Goal: Transaction & Acquisition: Purchase product/service

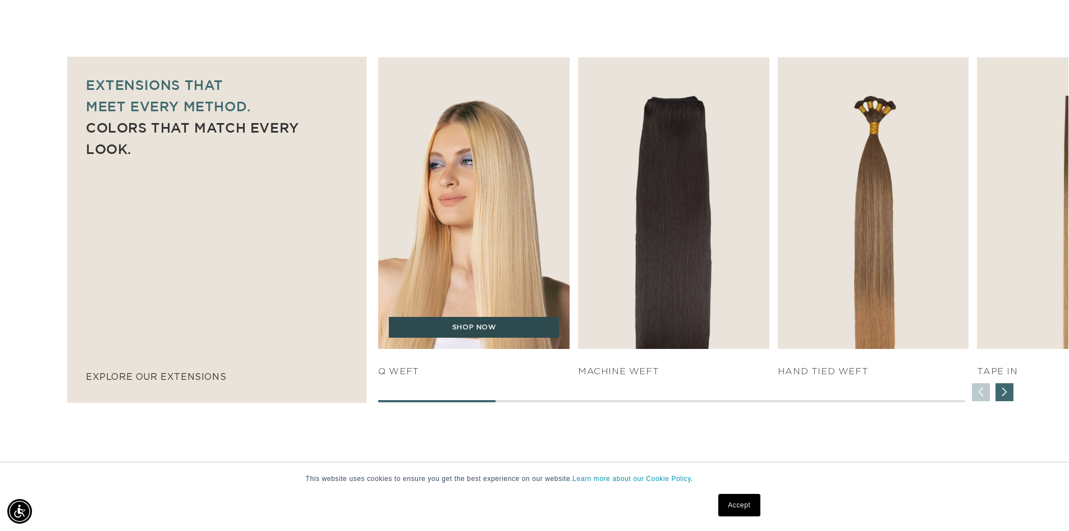
scroll to position [0, 1979]
click at [487, 322] on link "SHOP NOW" at bounding box center [474, 327] width 170 height 21
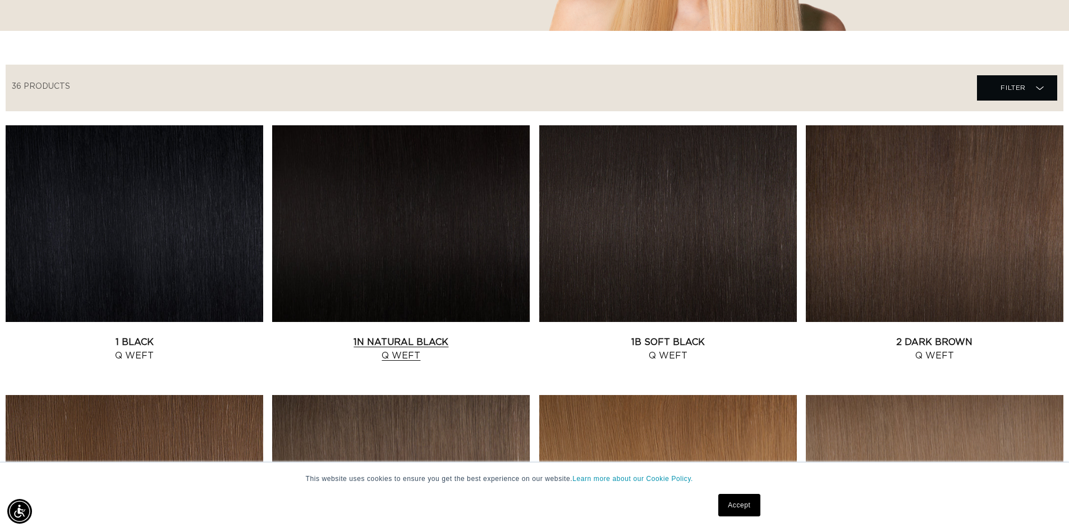
click at [426, 335] on link "1N Natural Black Q Weft" at bounding box center [401, 348] width 258 height 27
click at [696, 335] on link "1B Soft Black Q Weft" at bounding box center [668, 348] width 258 height 27
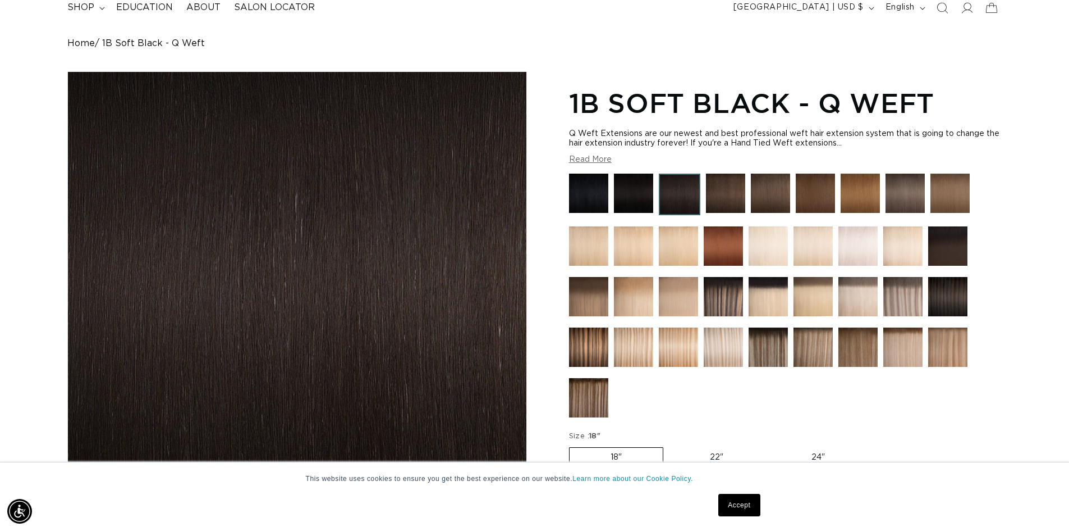
scroll to position [225, 0]
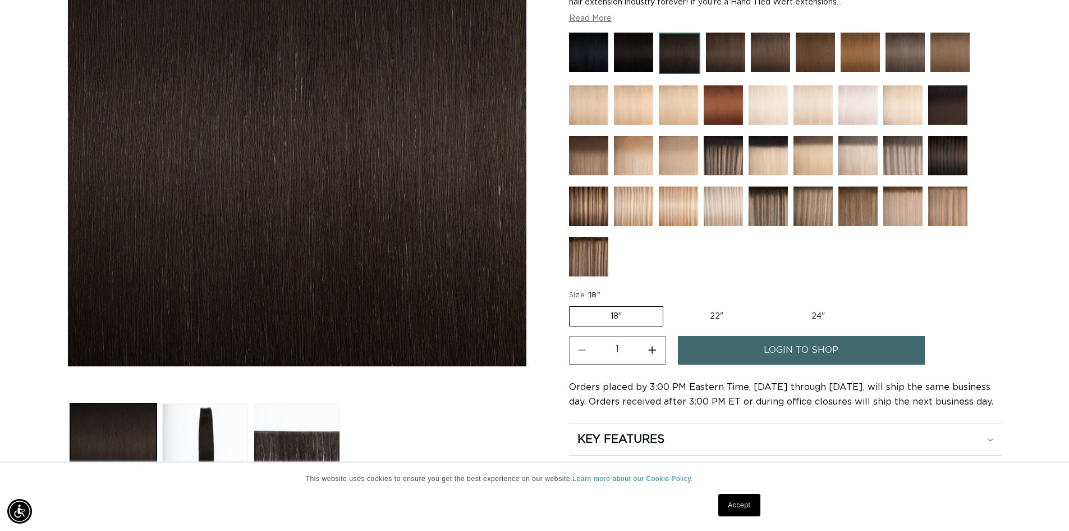
click at [774, 345] on span "login to shop" at bounding box center [801, 350] width 75 height 29
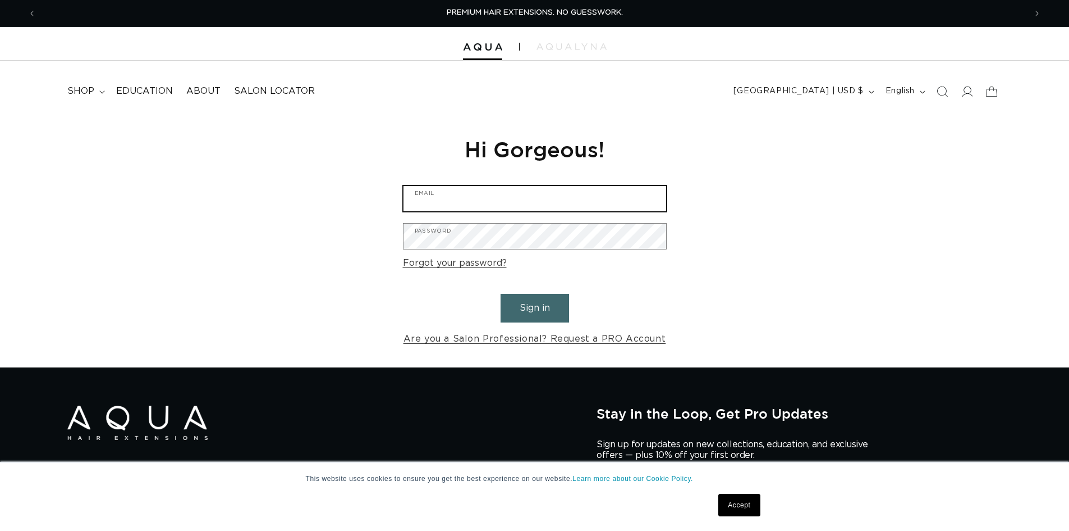
click at [472, 193] on input "Email" at bounding box center [535, 198] width 263 height 25
click at [467, 200] on input "Email" at bounding box center [535, 198] width 263 height 25
type input "info@touchupssalon.com"
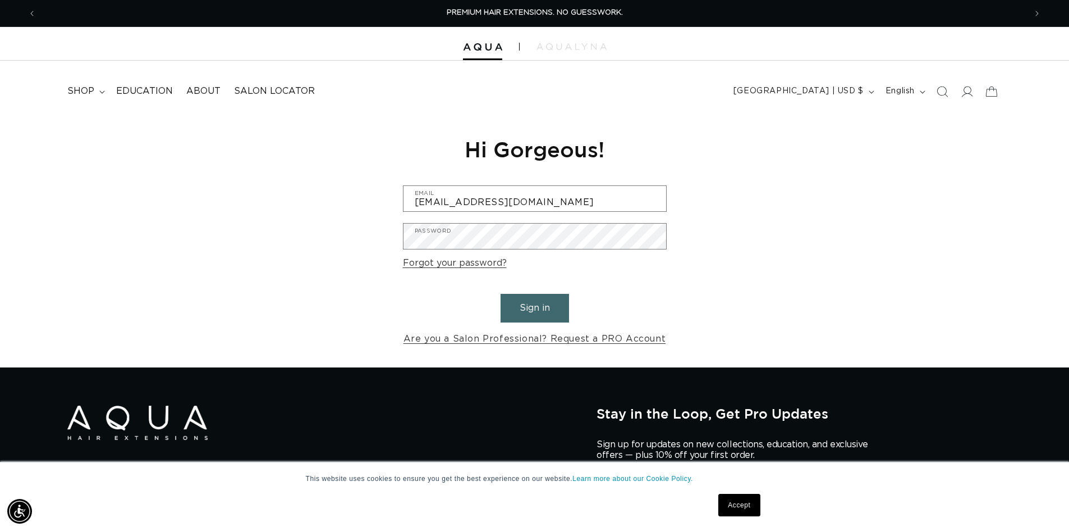
click at [542, 321] on button "Sign in" at bounding box center [535, 308] width 68 height 29
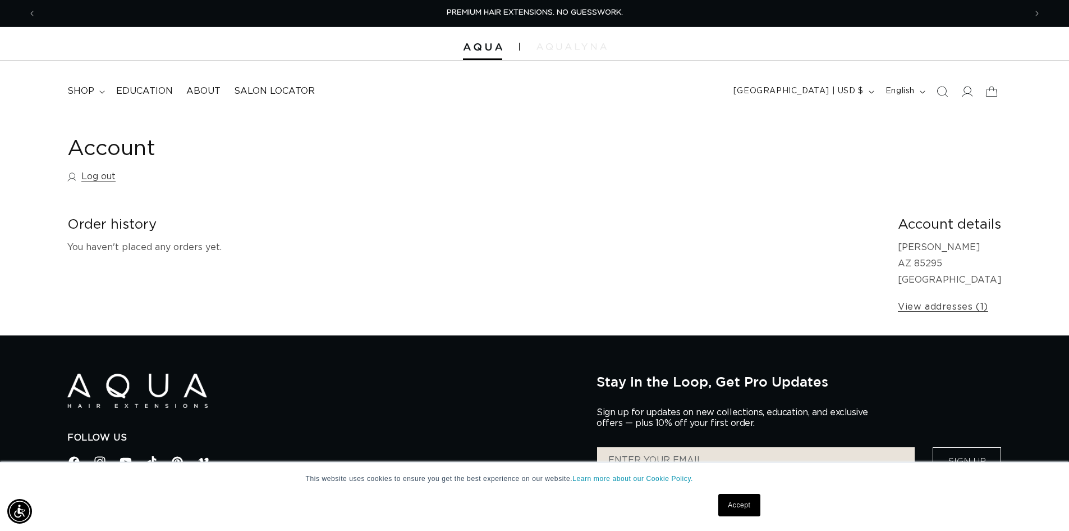
click at [564, 46] on img at bounding box center [572, 46] width 70 height 7
click at [84, 88] on span "shop" at bounding box center [80, 91] width 27 height 12
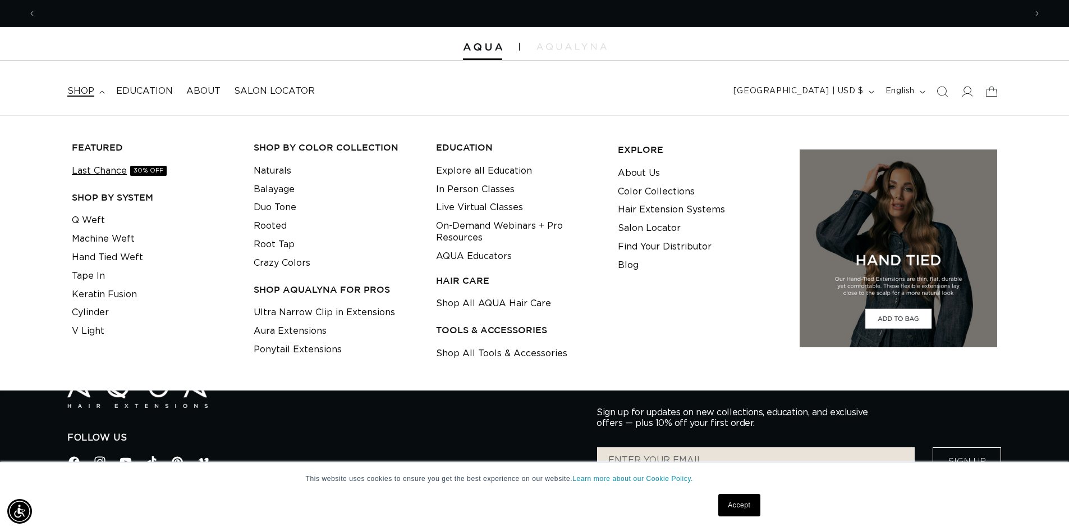
scroll to position [0, 990]
click at [104, 171] on link "Last Chance 30% OFF" at bounding box center [119, 171] width 95 height 19
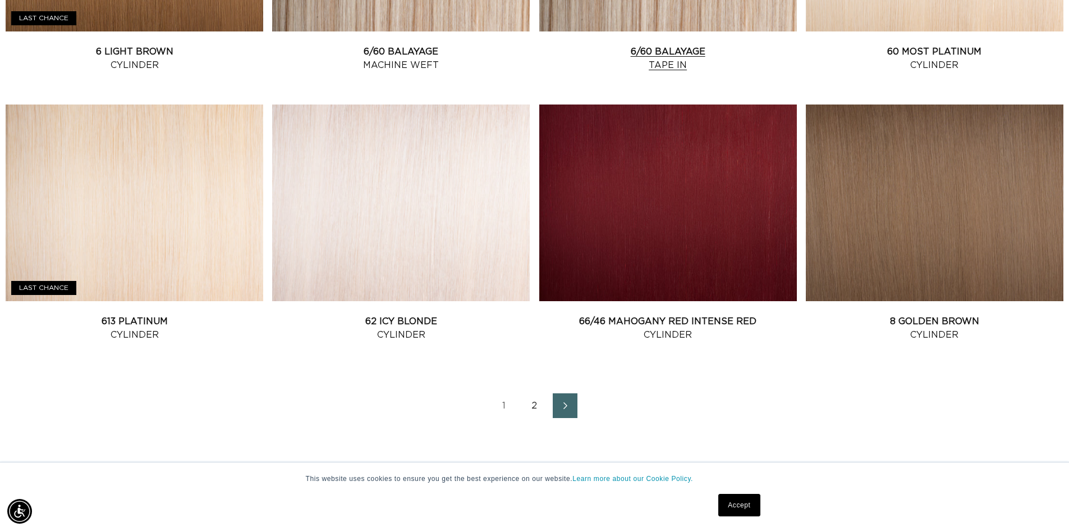
scroll to position [1460, 0]
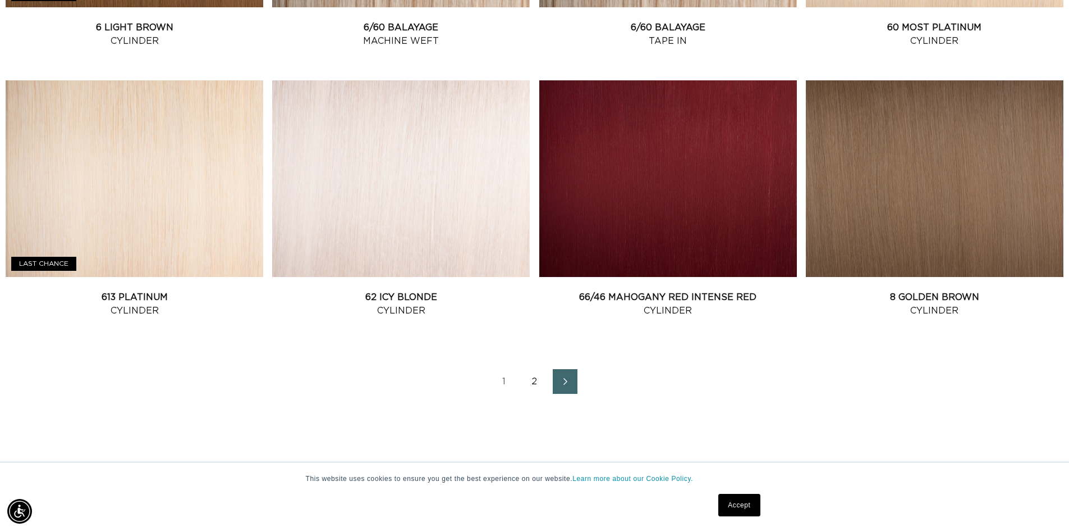
click at [509, 378] on link "1" at bounding box center [504, 381] width 25 height 25
click at [528, 382] on link "2" at bounding box center [535, 381] width 25 height 25
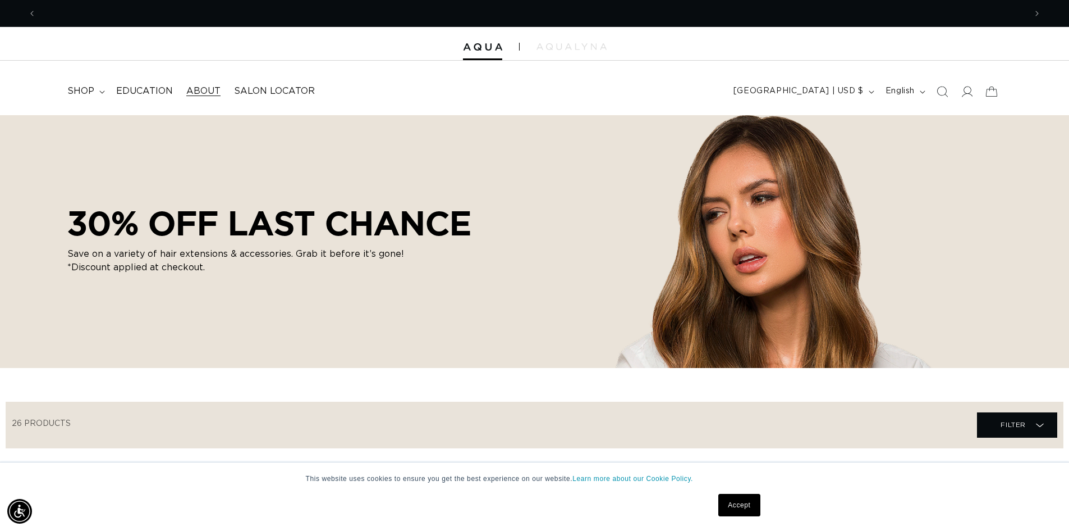
scroll to position [0, 990]
click at [102, 92] on icon at bounding box center [102, 91] width 6 height 3
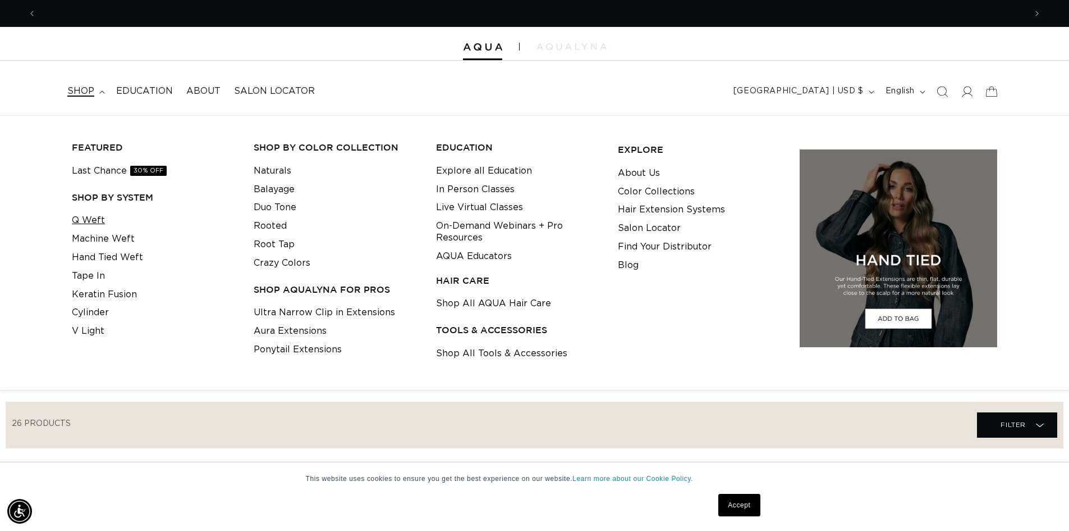
scroll to position [0, 1979]
click at [90, 216] on link "Q Weft" at bounding box center [88, 220] width 33 height 19
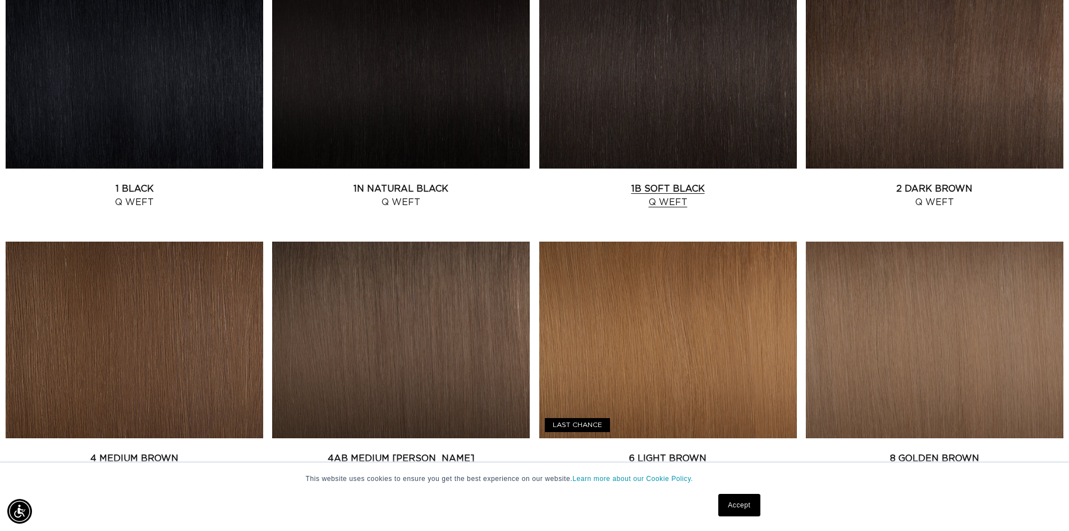
scroll to position [505, 0]
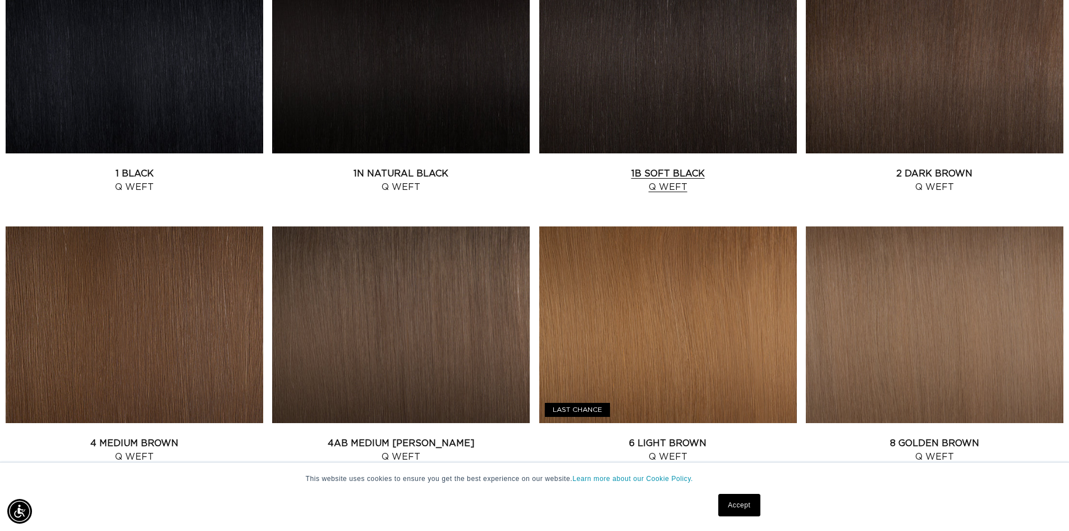
click at [642, 167] on link "1B Soft Black Q Weft" at bounding box center [668, 180] width 258 height 27
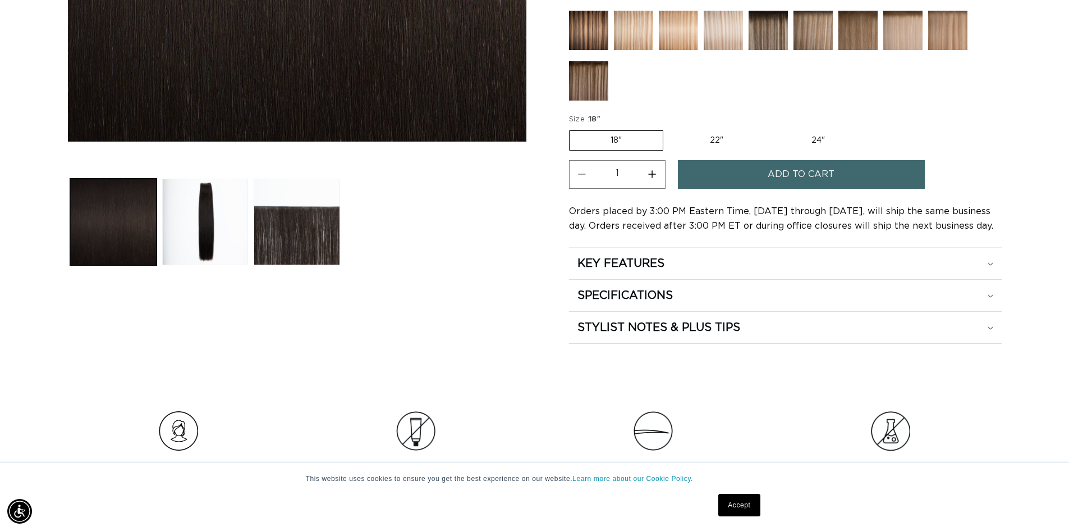
click at [718, 137] on label "22" Variant sold out or unavailable" at bounding box center [716, 140] width 95 height 19
click at [670, 129] on input "22" Variant sold out or unavailable" at bounding box center [669, 128] width 1 height 1
radio input "true"
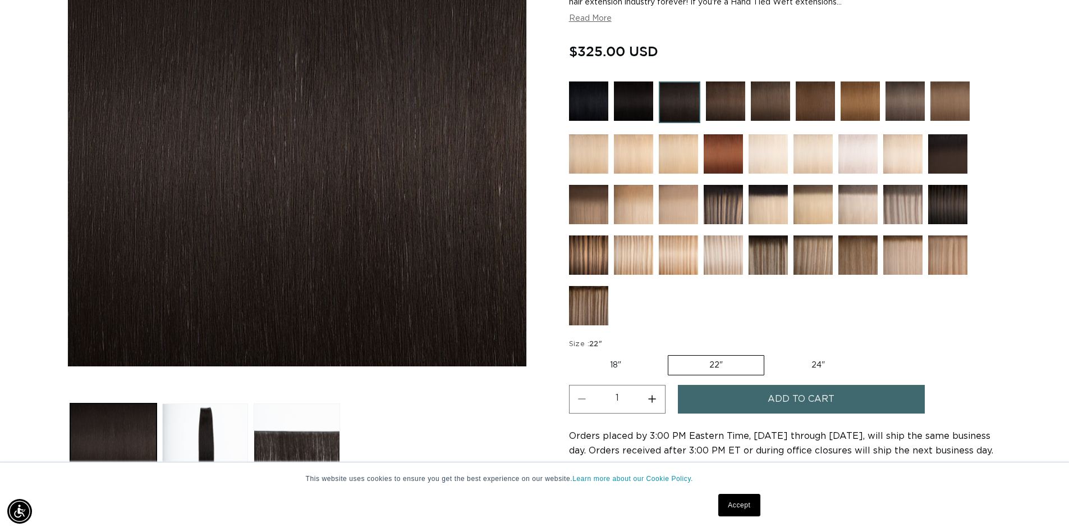
scroll to position [0, 1979]
drag, startPoint x: 578, startPoint y: 47, endPoint x: 622, endPoint y: 53, distance: 44.1
click at [622, 53] on span "$325.00 USD" at bounding box center [613, 50] width 89 height 21
click at [725, 46] on div "Regular price $325.00 USD Regular price Sale price $325.00 USD Unit price / per…" at bounding box center [785, 52] width 433 height 24
click at [679, 104] on img at bounding box center [680, 102] width 42 height 42
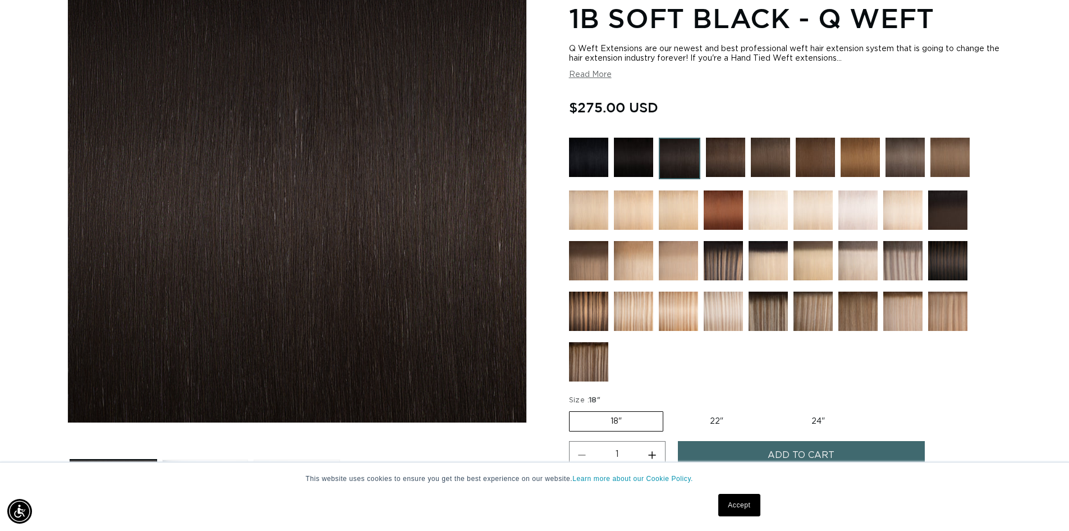
scroll to position [0, 1979]
click at [713, 419] on label "22" Variant sold out or unavailable" at bounding box center [716, 420] width 95 height 19
click at [670, 409] on input "22" Variant sold out or unavailable" at bounding box center [669, 409] width 1 height 1
radio input "true"
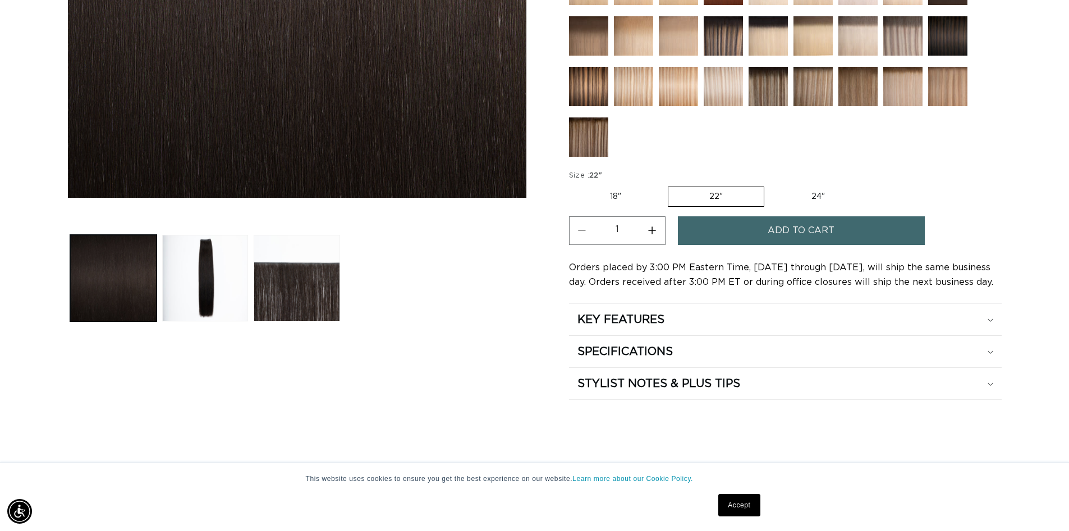
drag, startPoint x: 190, startPoint y: 289, endPoint x: 396, endPoint y: 272, distance: 206.2
click at [190, 289] on button "Load image 2 in gallery view" at bounding box center [205, 278] width 86 height 86
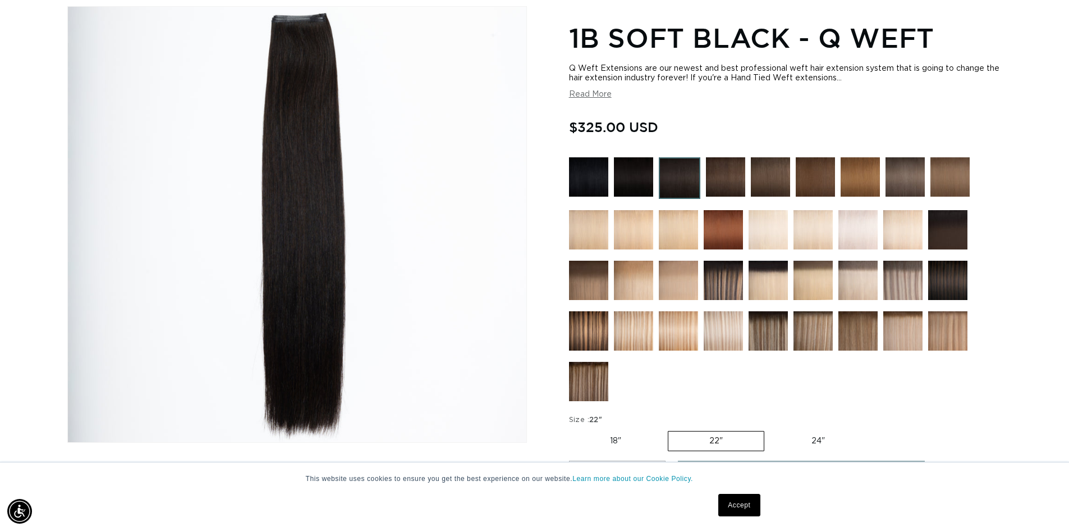
scroll to position [168, 0]
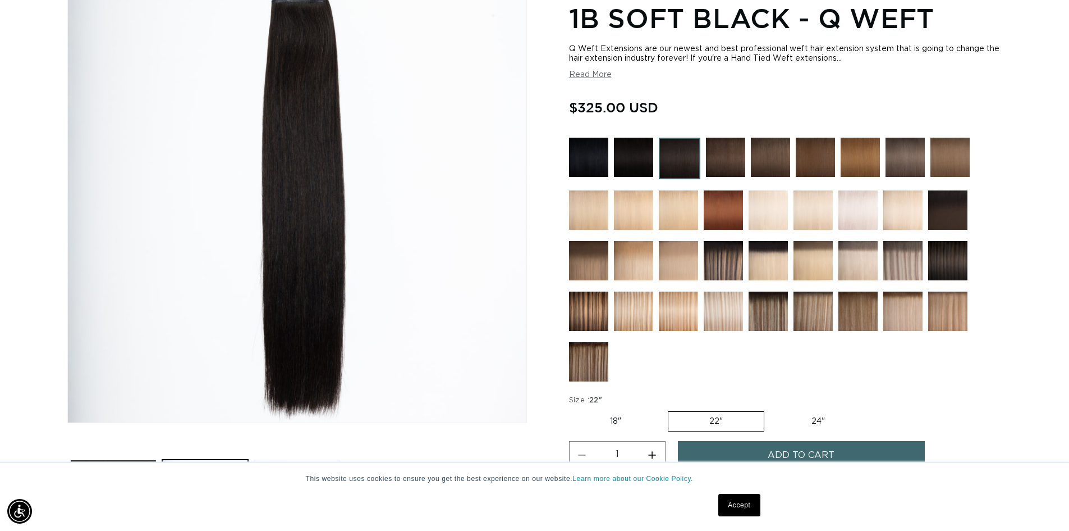
click at [588, 72] on button "Read More" at bounding box center [590, 75] width 43 height 10
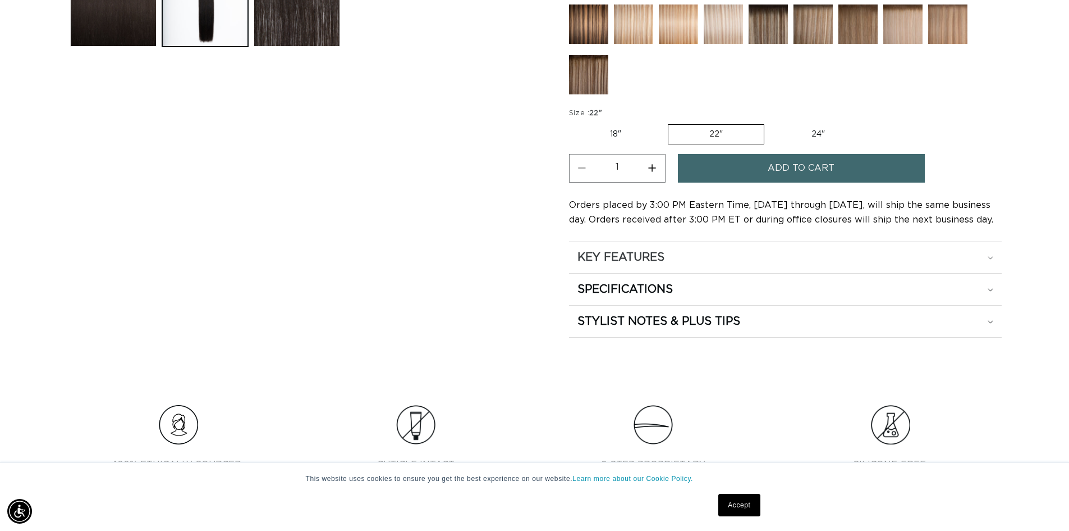
scroll to position [0, 0]
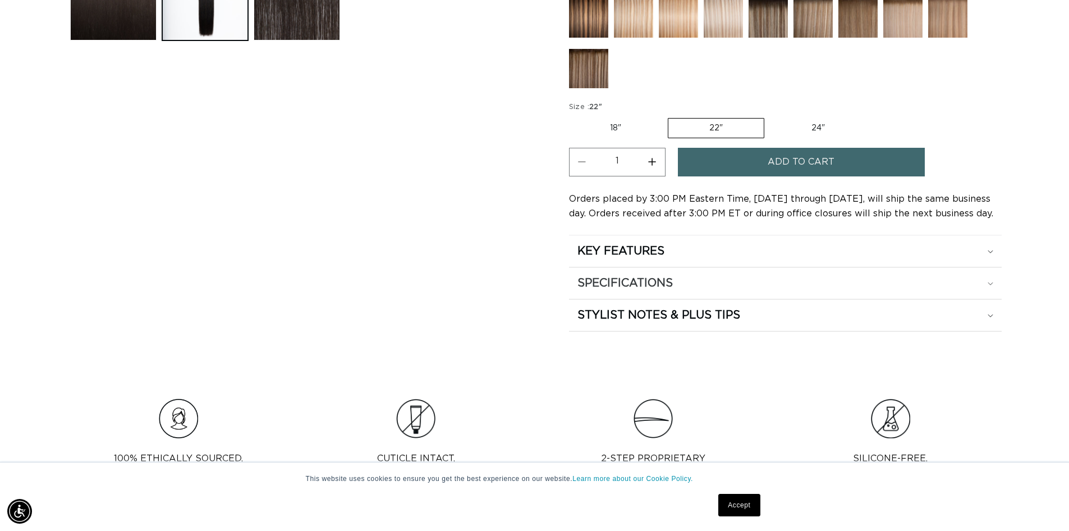
click at [707, 283] on div "SPECIFICATIONS" at bounding box center [786, 283] width 416 height 15
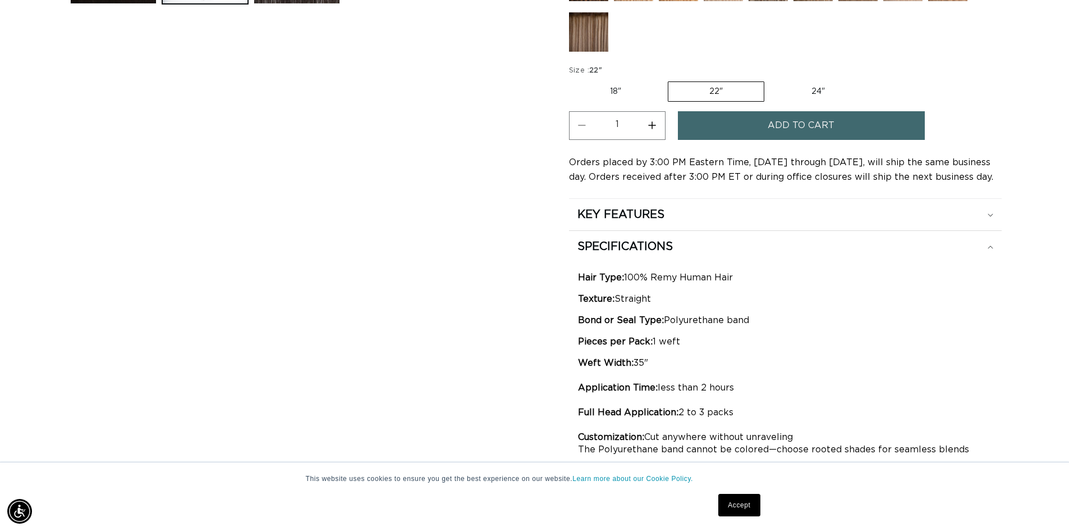
scroll to position [730, 0]
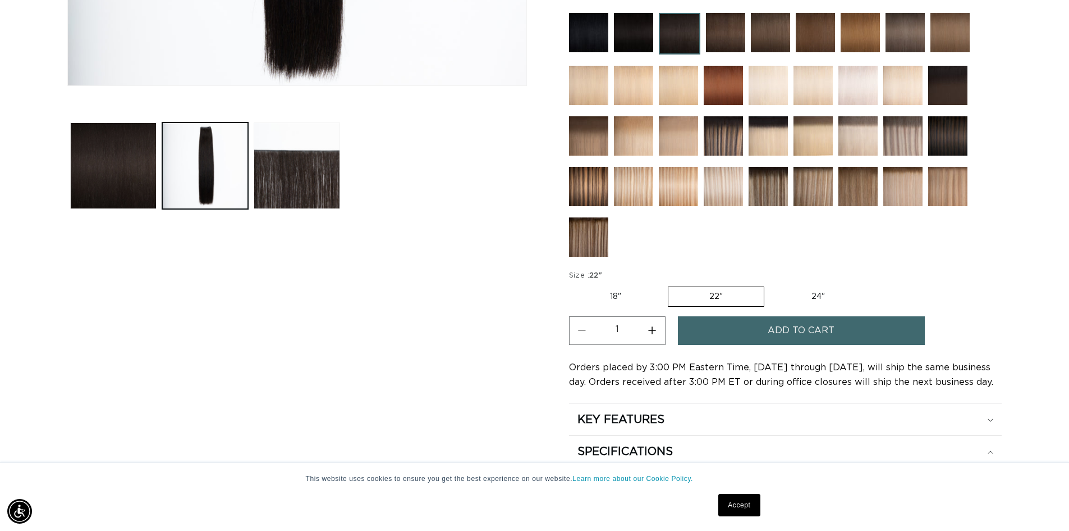
click at [624, 296] on label "18" Variant sold out or unavailable" at bounding box center [615, 296] width 93 height 19
click at [573, 285] on input "18" Variant sold out or unavailable" at bounding box center [572, 284] width 1 height 1
radio input "true"
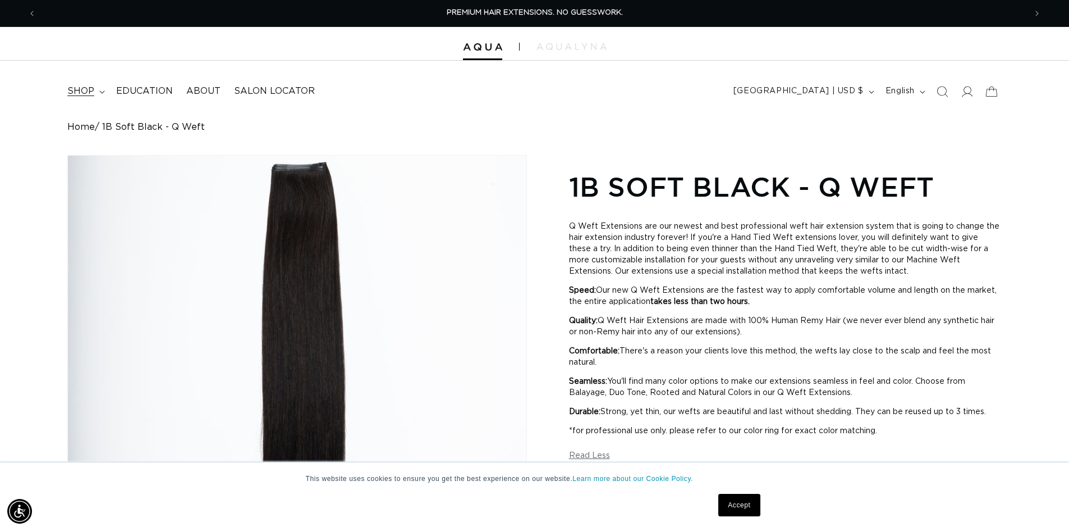
click at [97, 92] on summary "shop" at bounding box center [85, 91] width 49 height 25
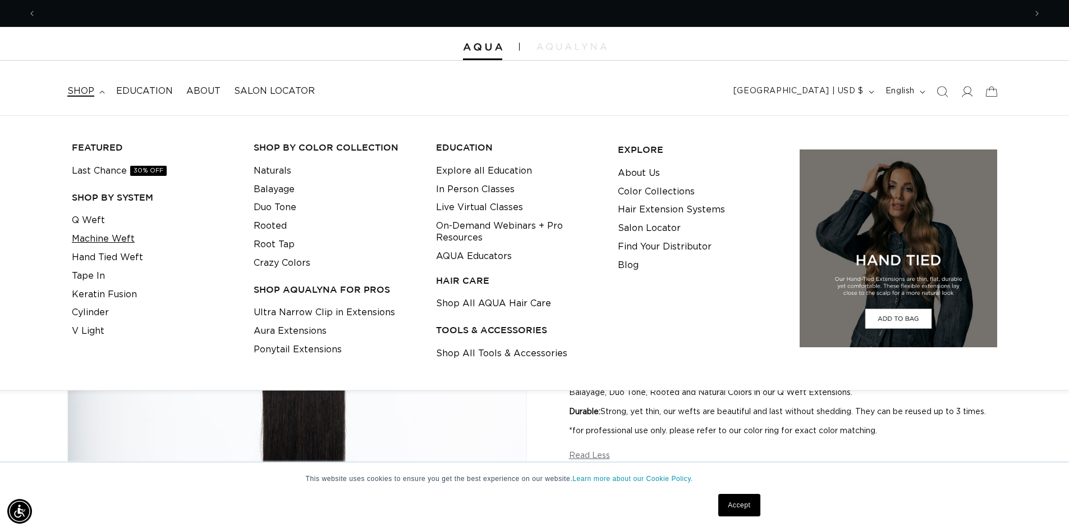
scroll to position [0, 1979]
click at [108, 235] on link "Machine Weft" at bounding box center [103, 239] width 63 height 19
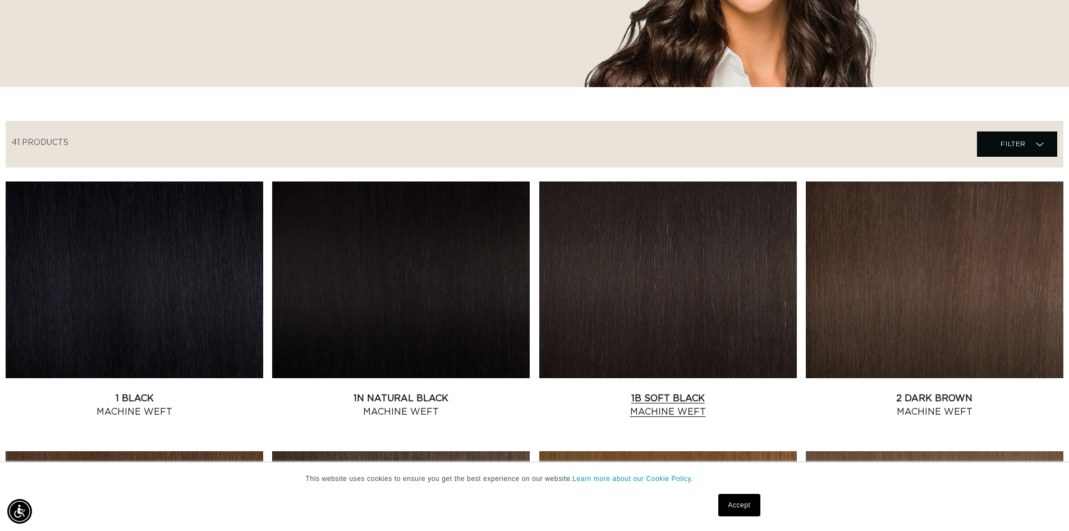
click at [584, 391] on link "1B Soft Black Machine Weft" at bounding box center [668, 404] width 258 height 27
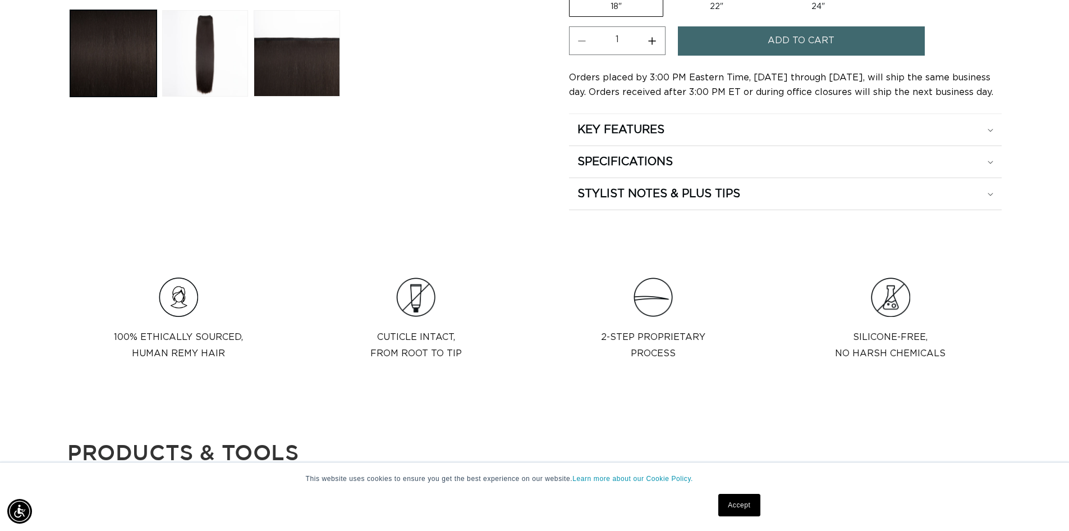
scroll to position [0, 990]
click at [915, 166] on div "SPECIFICATIONS" at bounding box center [786, 161] width 416 height 15
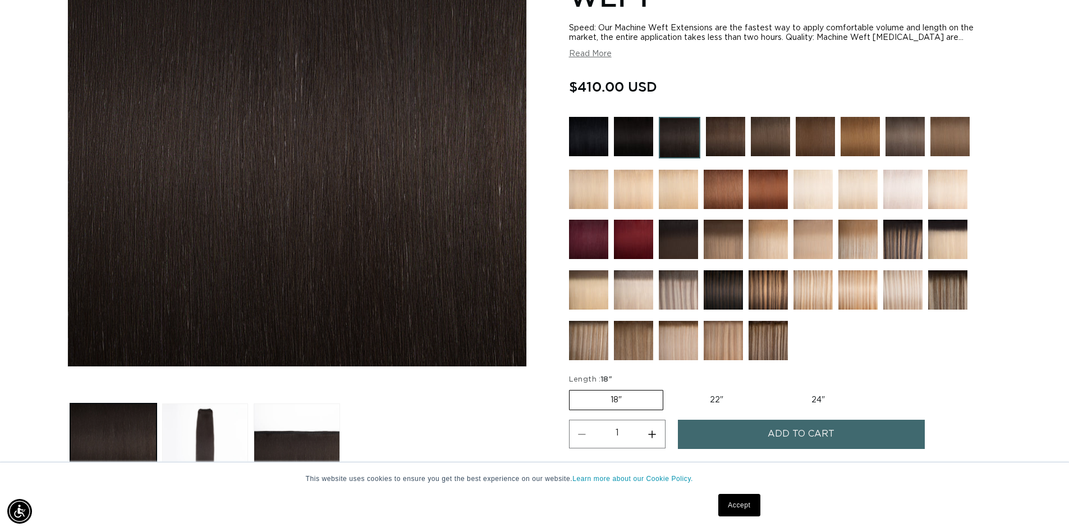
click at [730, 401] on label "22" Variant sold out or unavailable" at bounding box center [716, 399] width 95 height 19
click at [670, 388] on input "22" Variant sold out or unavailable" at bounding box center [669, 387] width 1 height 1
radio input "true"
click at [624, 402] on label "18" Variant sold out or unavailable" at bounding box center [615, 399] width 93 height 19
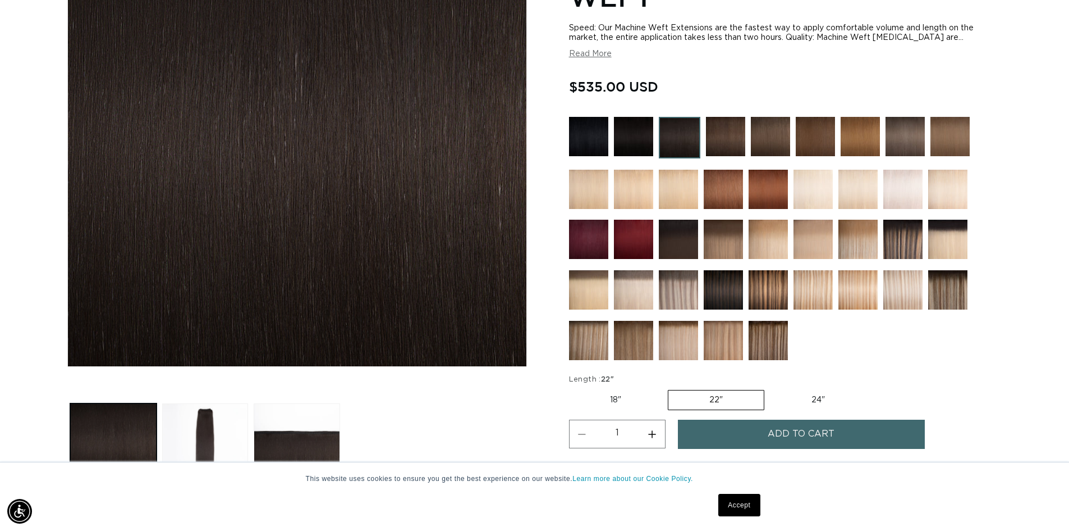
click at [573, 388] on input "18" Variant sold out or unavailable" at bounding box center [572, 387] width 1 height 1
radio input "true"
click at [701, 405] on label "22" Variant sold out or unavailable" at bounding box center [716, 399] width 95 height 19
click at [670, 388] on input "22" Variant sold out or unavailable" at bounding box center [669, 387] width 1 height 1
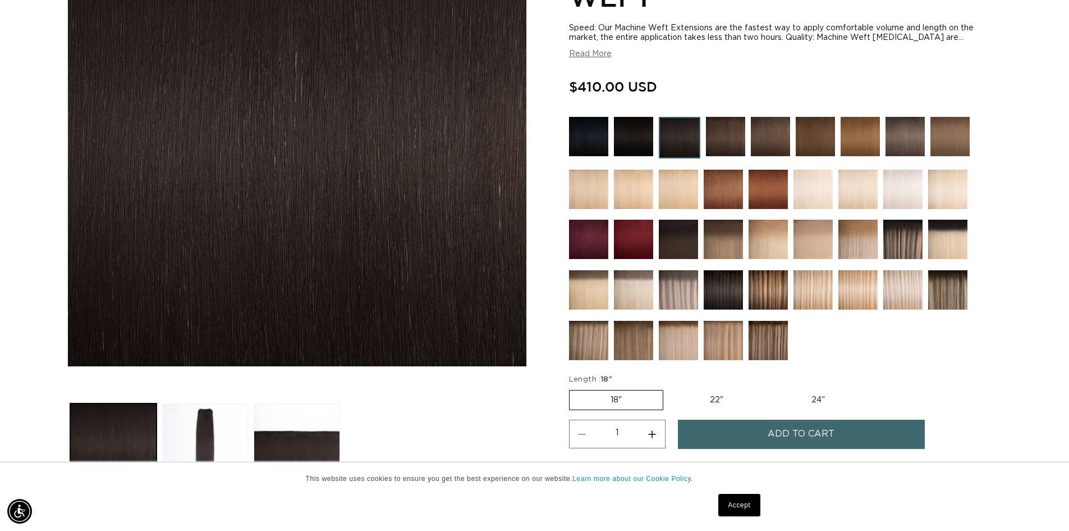
radio input "true"
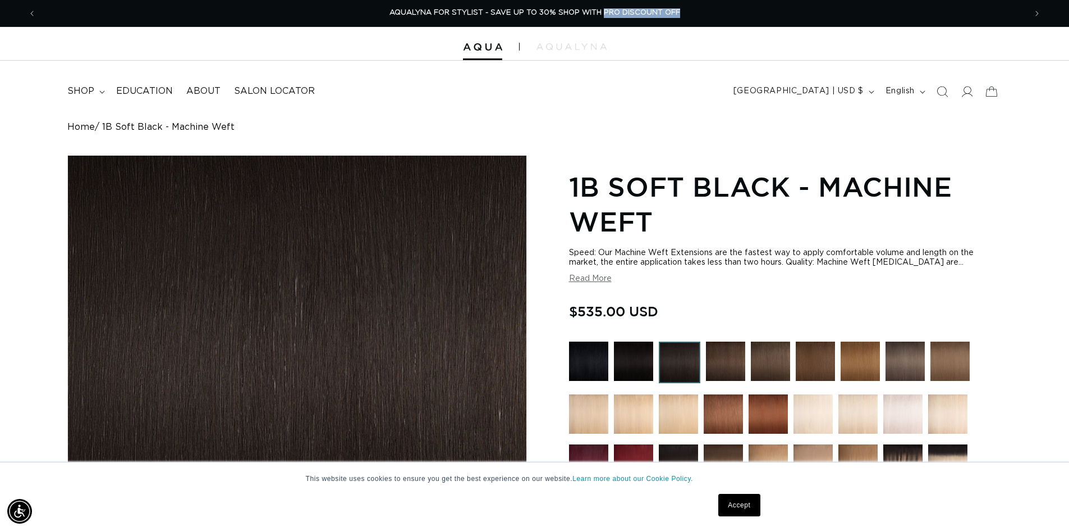
drag, startPoint x: 605, startPoint y: 11, endPoint x: 692, endPoint y: 18, distance: 87.3
click at [698, 14] on div "AQUALYNA FOR STYLIST - SAVE UP TO 30% SHOP WITH PRO DISCOUNT OFF" at bounding box center [534, 13] width 981 height 26
